Goal: Navigation & Orientation: Find specific page/section

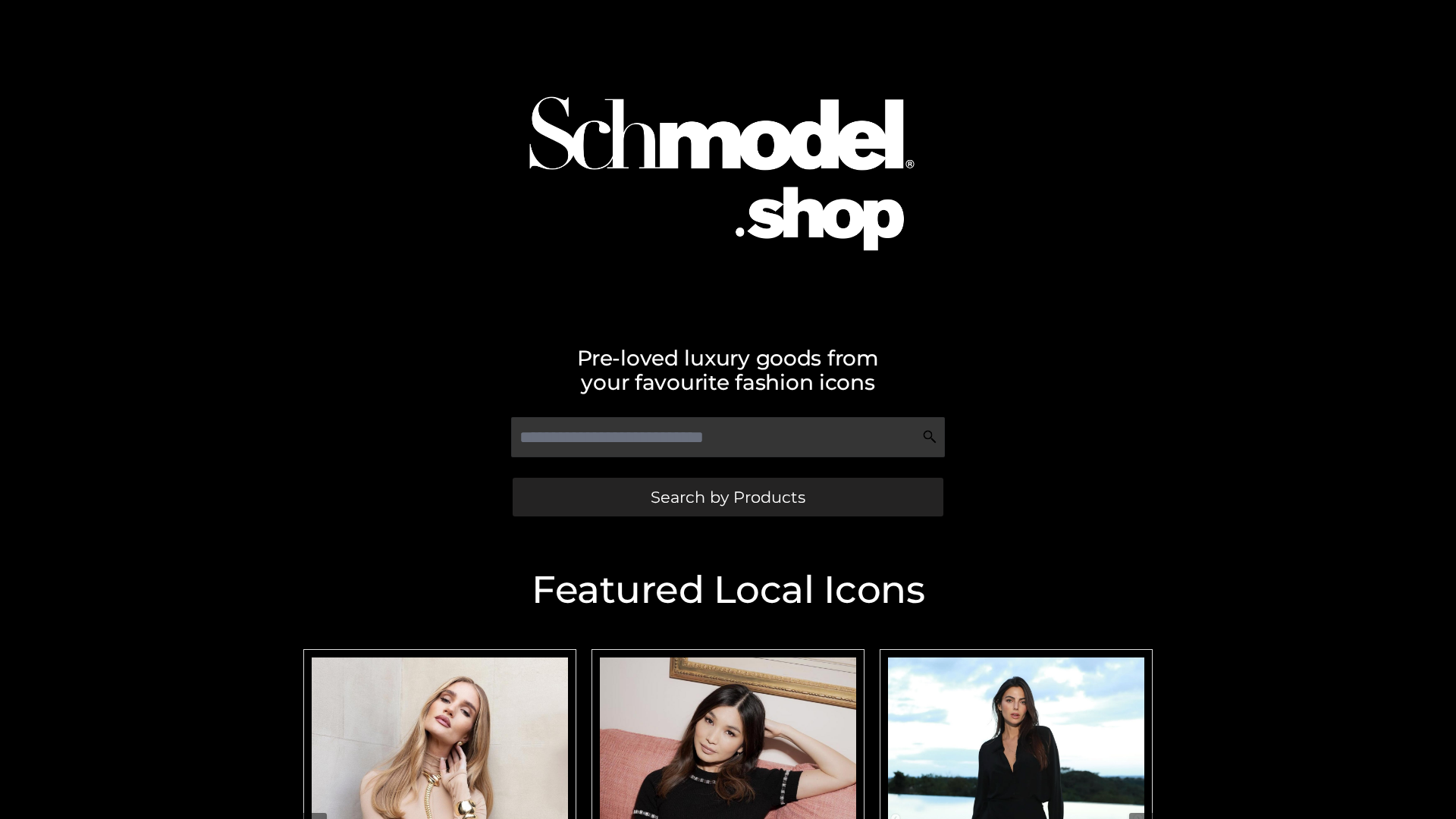
click at [728, 496] on span "Search by Products" at bounding box center [728, 496] width 155 height 16
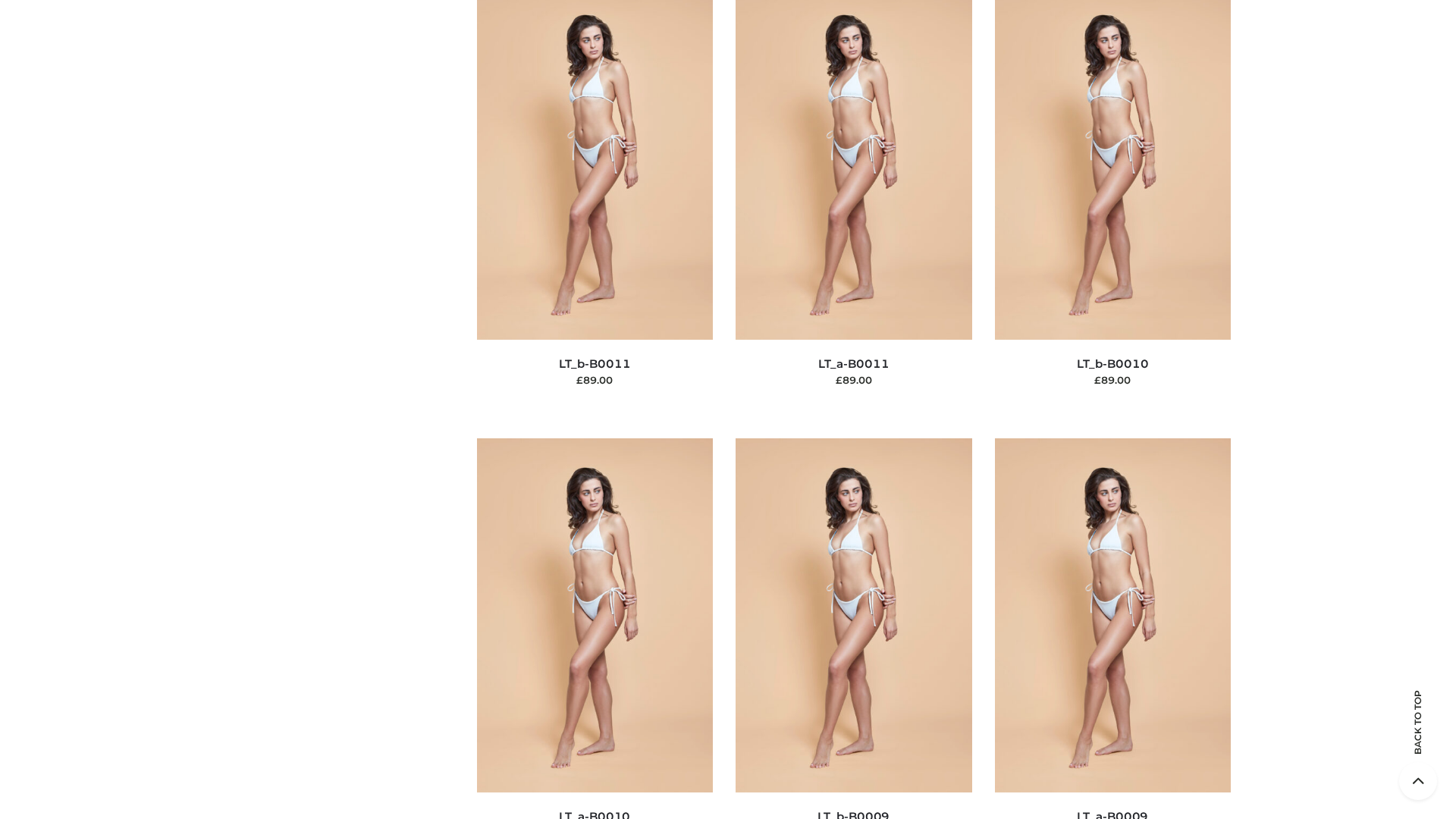
scroll to position [6811, 0]
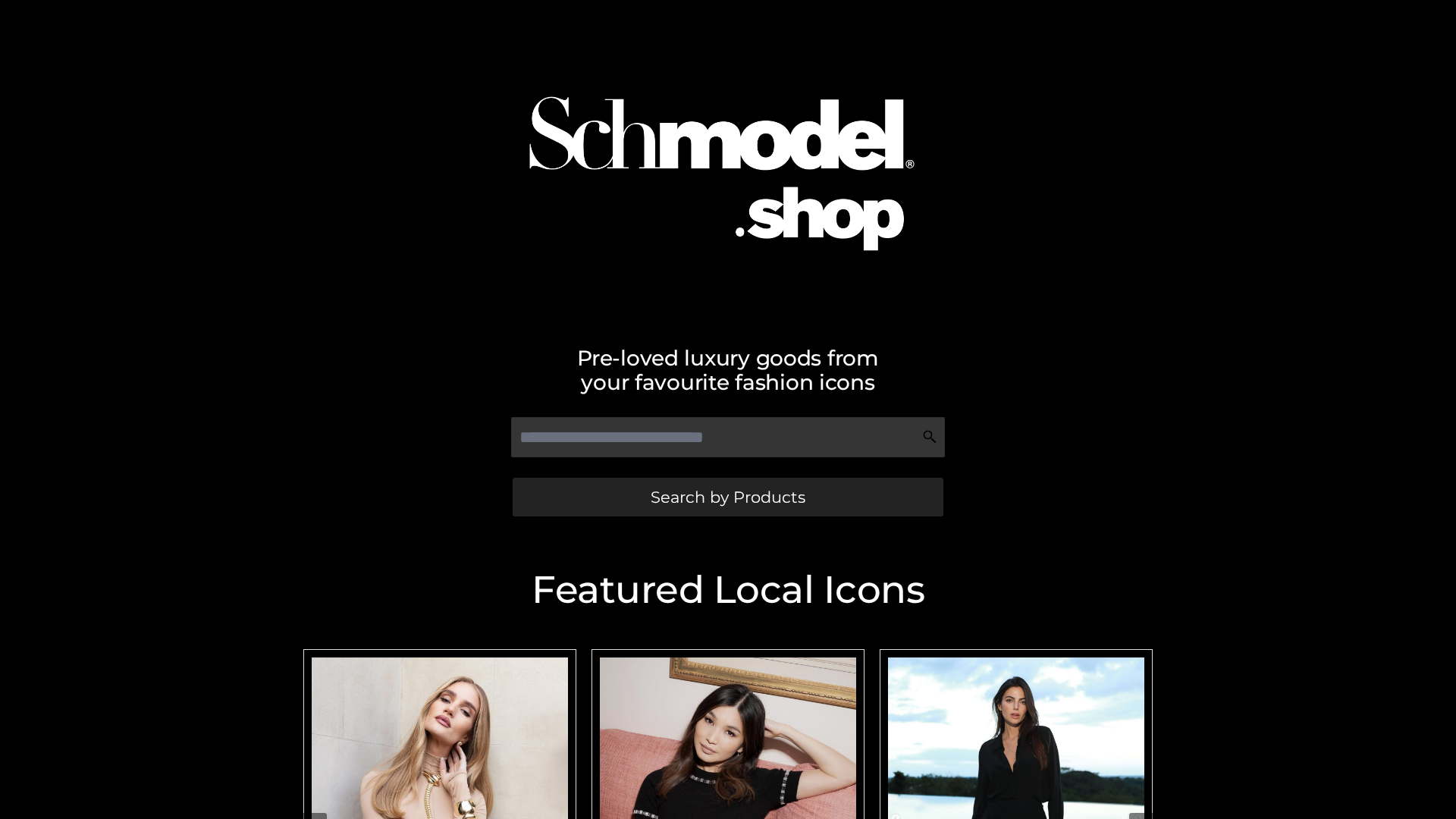
click at [728, 496] on span "Search by Products" at bounding box center [728, 496] width 155 height 16
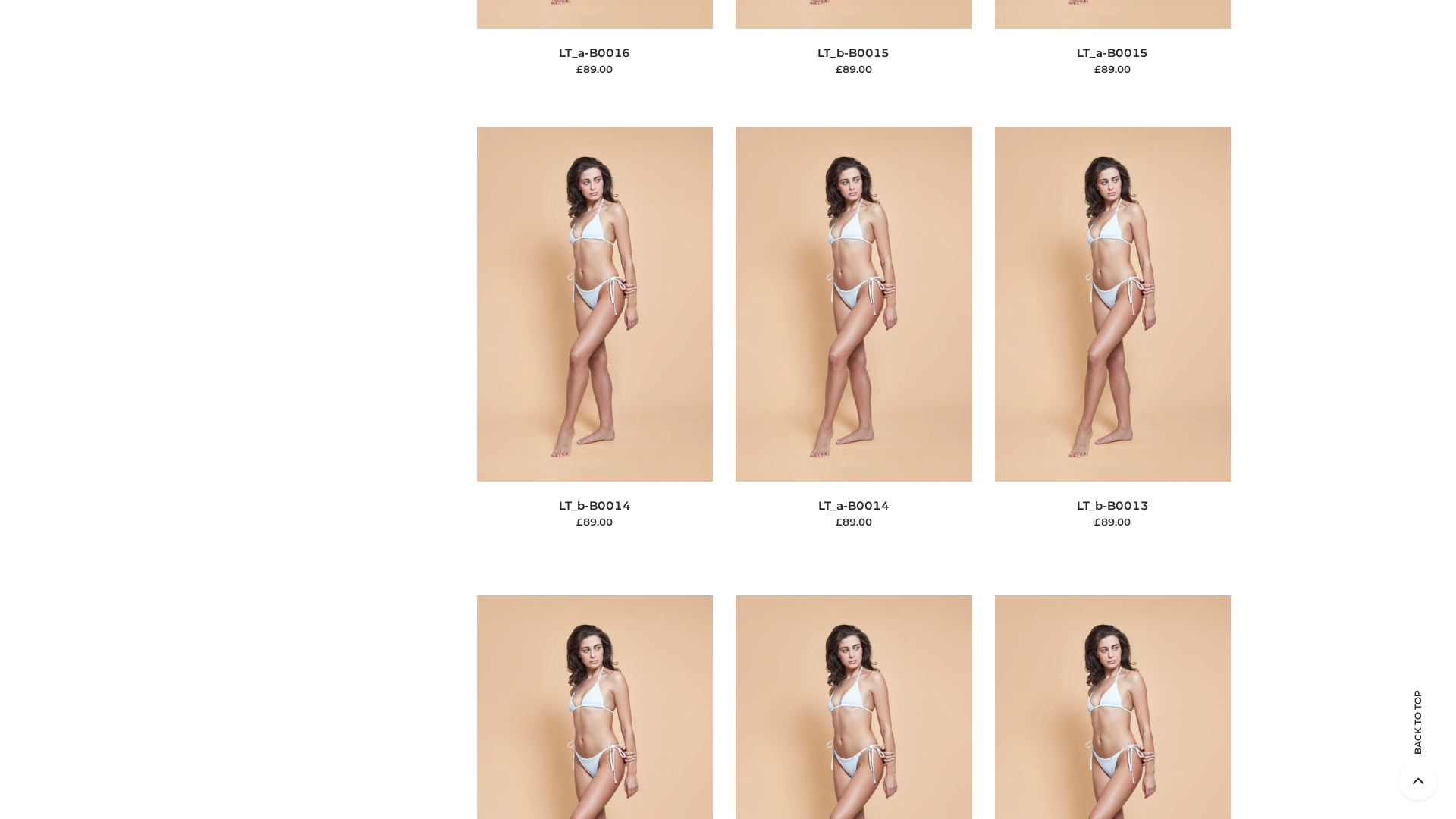
scroll to position [5394, 0]
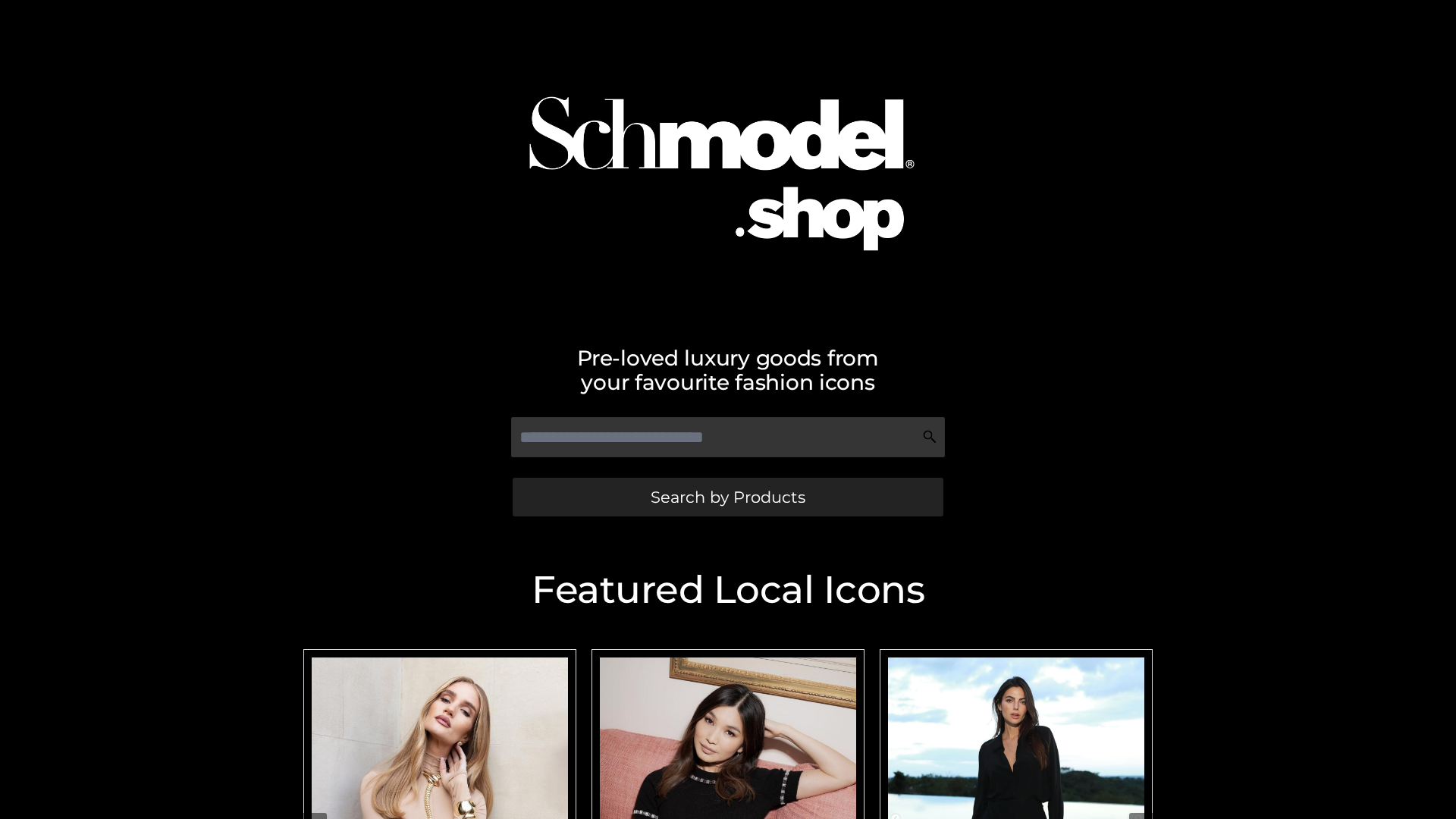
click at [728, 496] on span "Search by Products" at bounding box center [728, 496] width 155 height 16
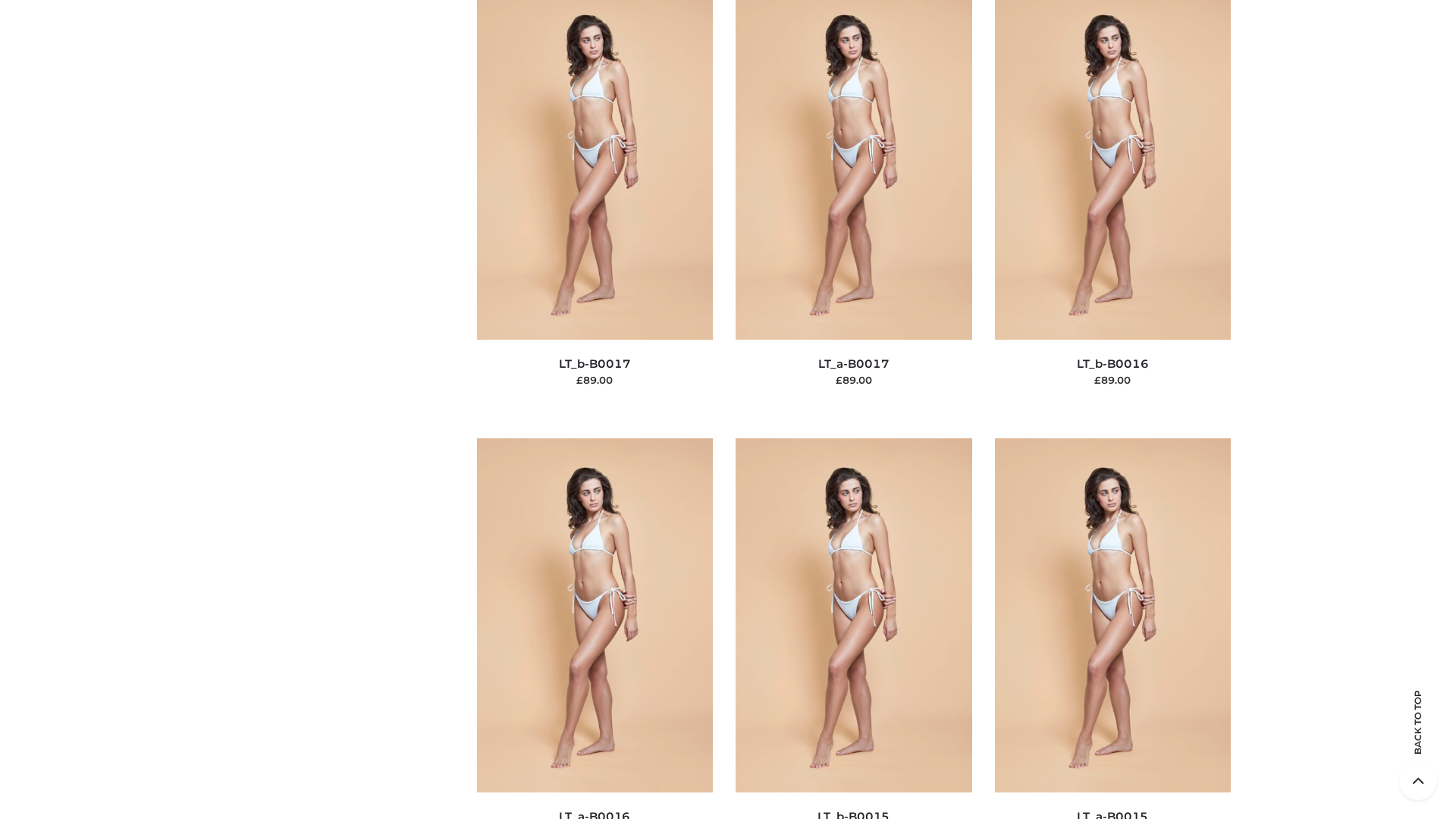
scroll to position [4984, 0]
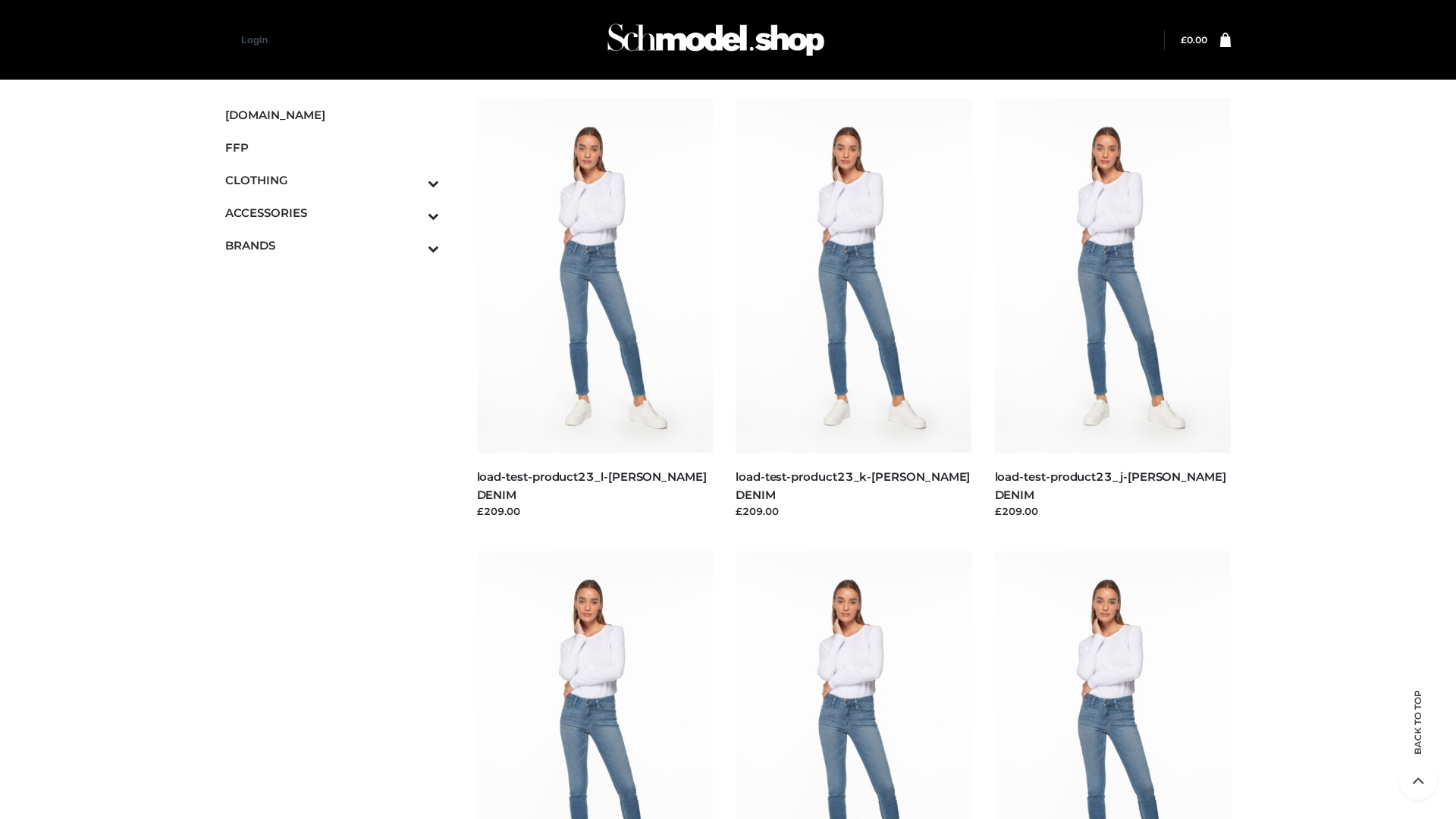
scroll to position [1330, 0]
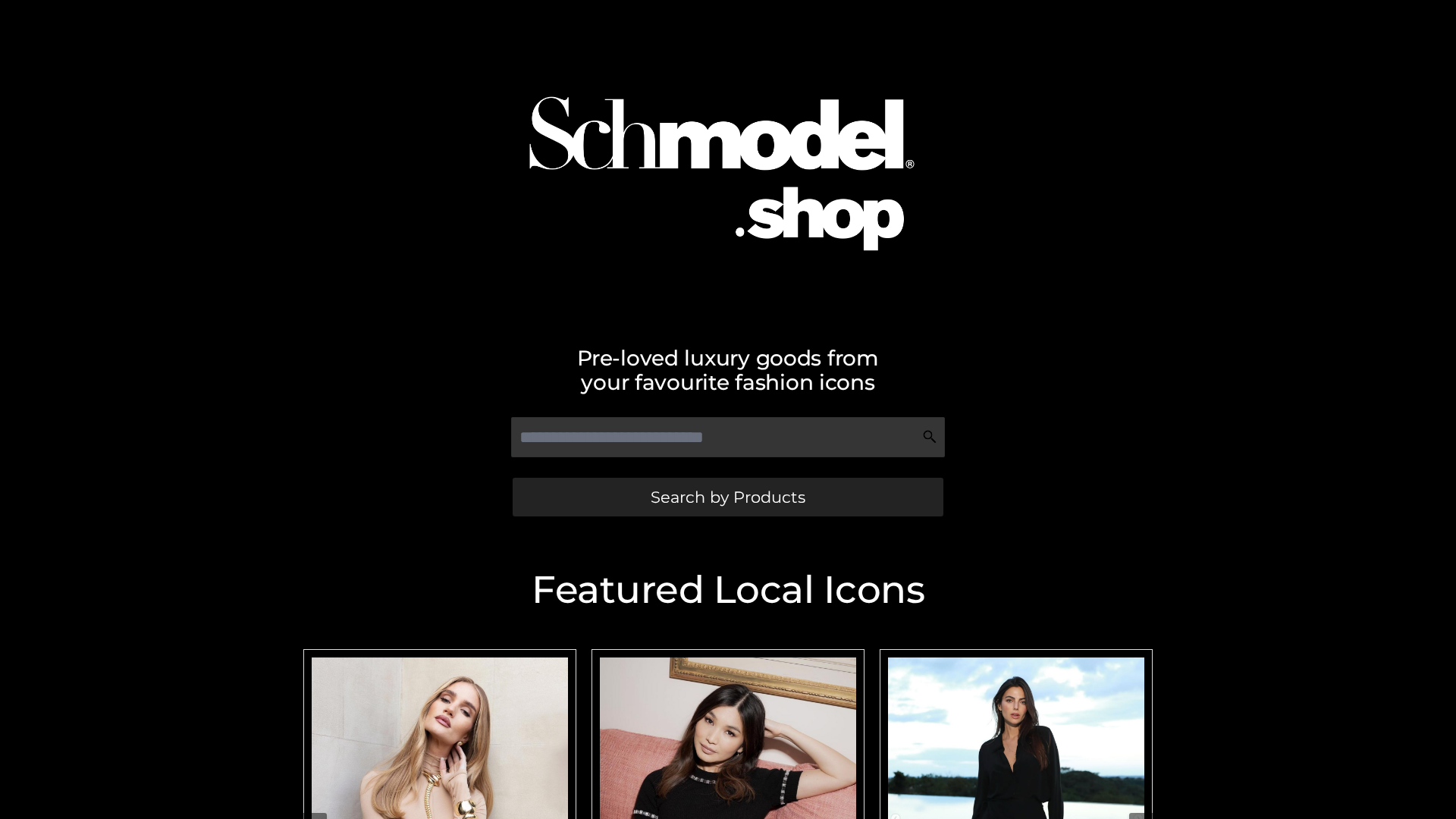
click at [728, 496] on span "Search by Products" at bounding box center [728, 496] width 155 height 16
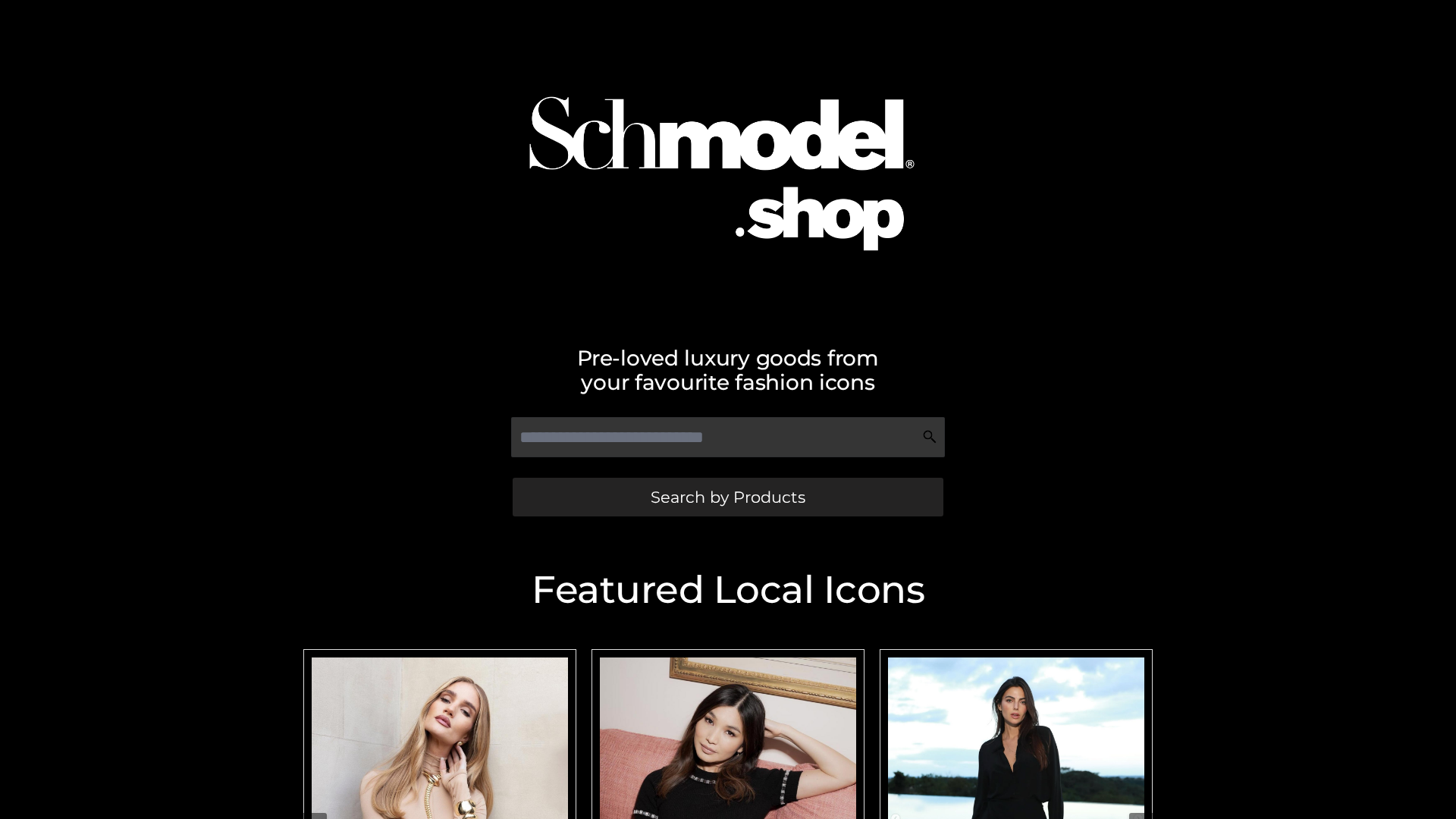
click at [728, 496] on span "Search by Products" at bounding box center [728, 496] width 155 height 16
